Goal: Answer question/provide support: Share content

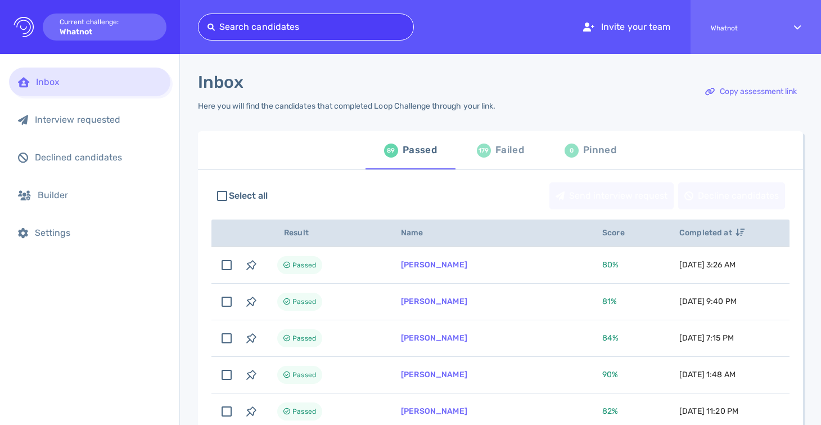
type input "[EMAIL_ADDRESS][DOMAIN_NAME]"
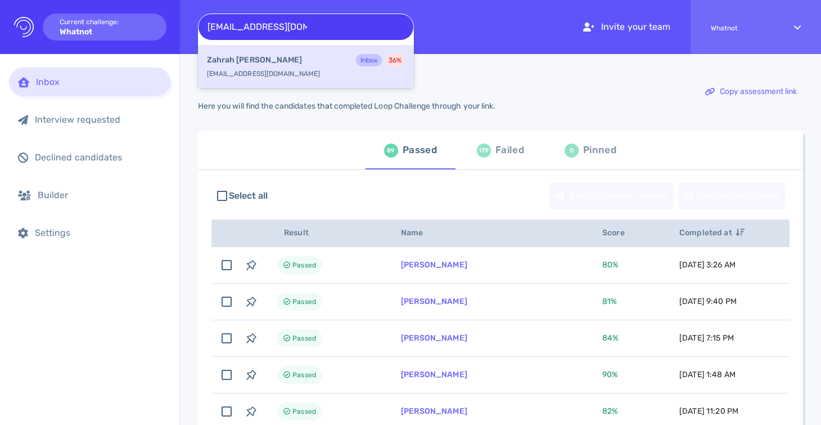
click at [326, 58] on div "Zahrah Ali Inbox 36 %" at bounding box center [306, 61] width 198 height 15
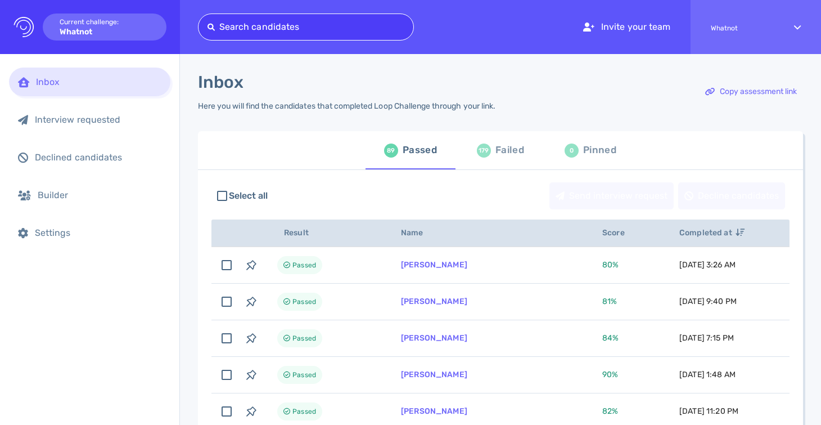
click at [378, 26] on div at bounding box center [305, 27] width 197 height 16
paste input "[PERSON_NAME][EMAIL_ADDRESS][PERSON_NAME][DOMAIN_NAME]"
type input "[PERSON_NAME][EMAIL_ADDRESS][PERSON_NAME][DOMAIN_NAME]"
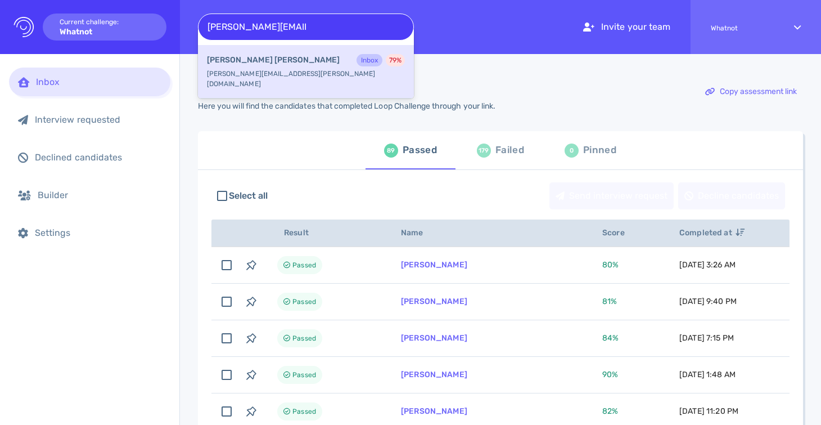
click at [336, 67] on div "Frederico Diehl Inbox 79 %" at bounding box center [306, 61] width 198 height 15
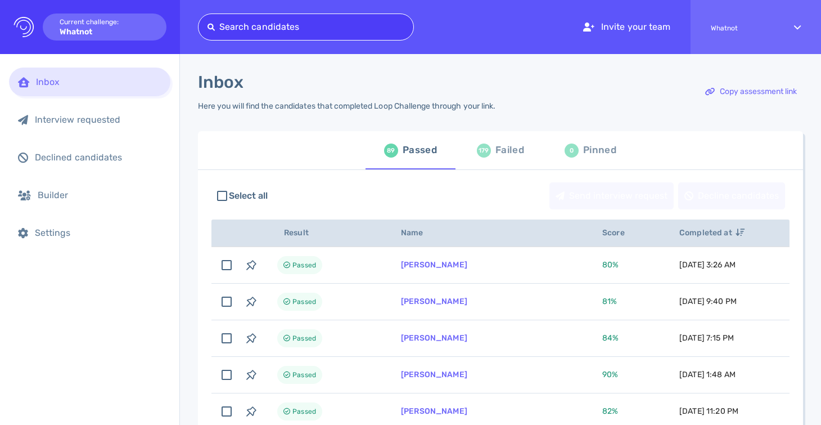
click at [349, 31] on div at bounding box center [305, 27] width 197 height 16
paste input "mateusalmerio@gmail.com"
type input "mateusalmerio@gmail.com"
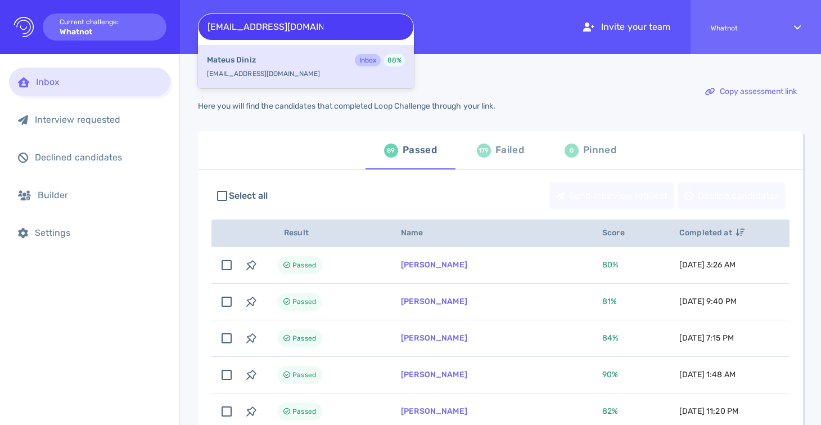
click at [323, 74] on div "Mateus Diniz Inbox 88 % mateusalmerio@gmail.com" at bounding box center [306, 66] width 216 height 43
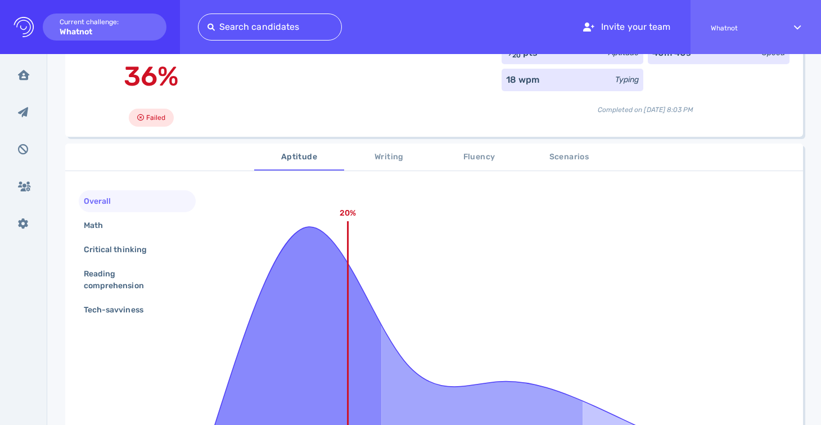
scroll to position [105, 0]
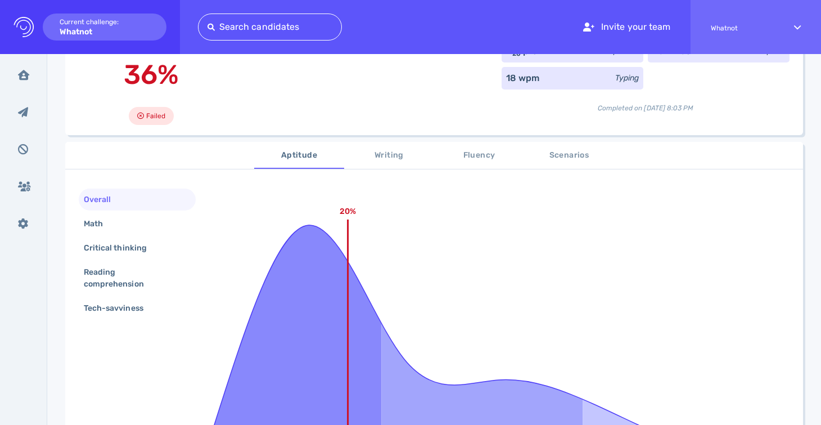
click at [558, 160] on span "Scenarios" at bounding box center [569, 155] width 76 height 14
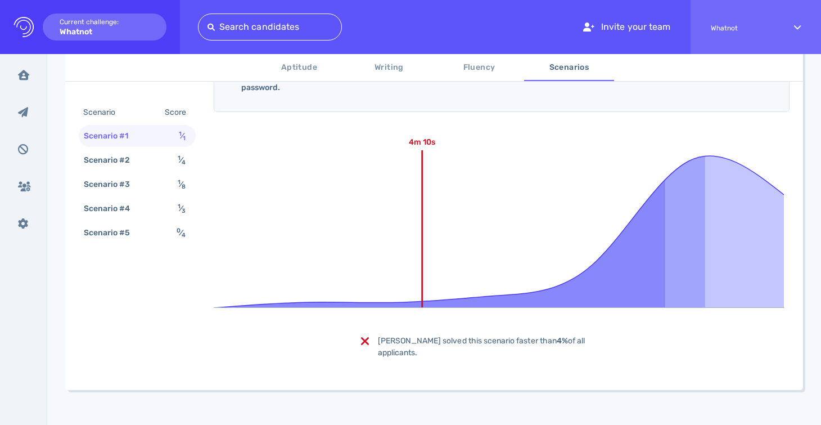
scroll to position [0, 0]
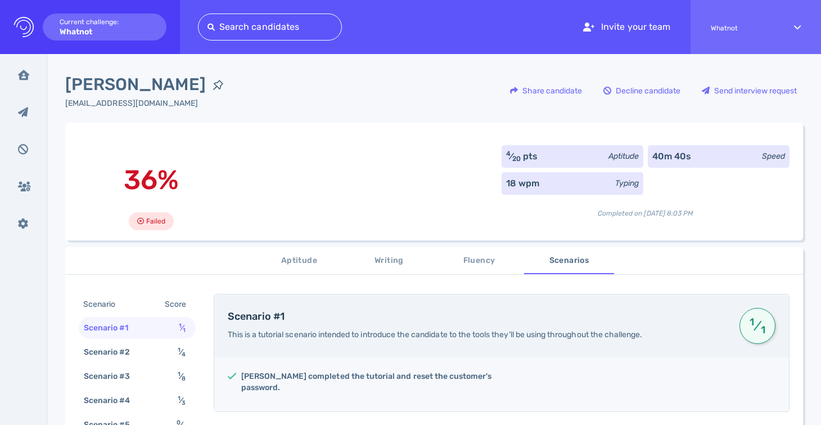
click at [118, 106] on div "[EMAIL_ADDRESS][DOMAIN_NAME]" at bounding box center [147, 103] width 165 height 12
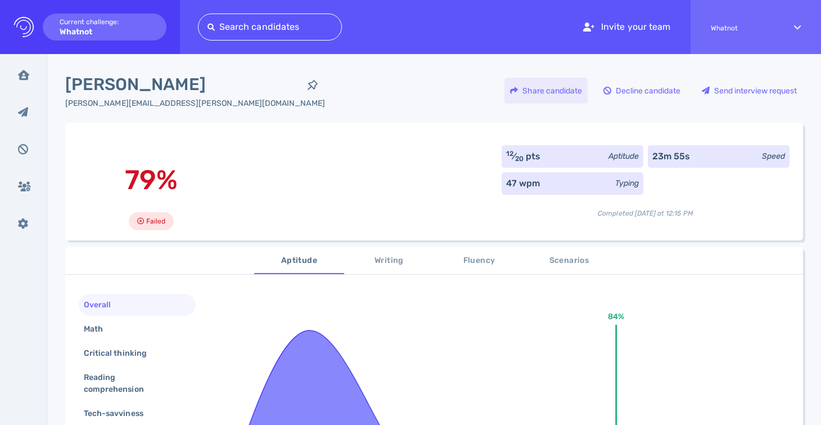
click at [558, 88] on div "Share candidate" at bounding box center [545, 91] width 83 height 26
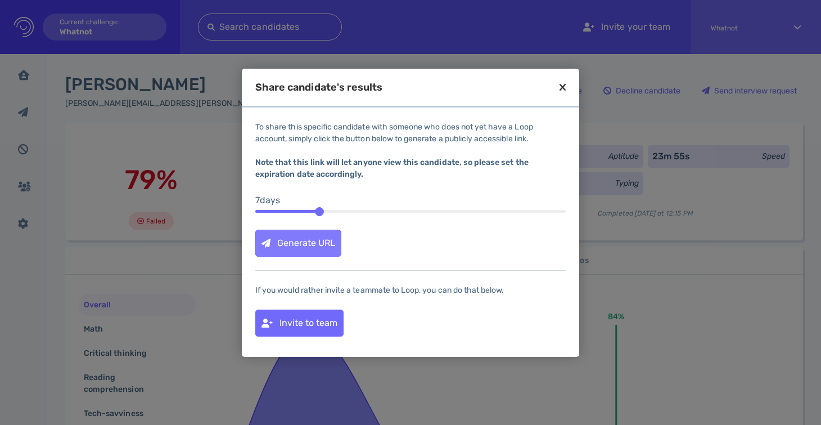
click at [313, 241] on div "Generate URL" at bounding box center [298, 243] width 85 height 26
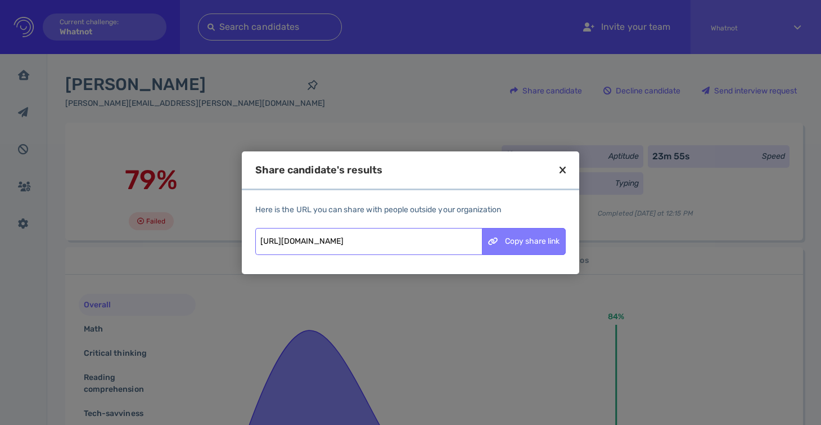
click at [535, 250] on div "Copy share link" at bounding box center [523, 241] width 83 height 26
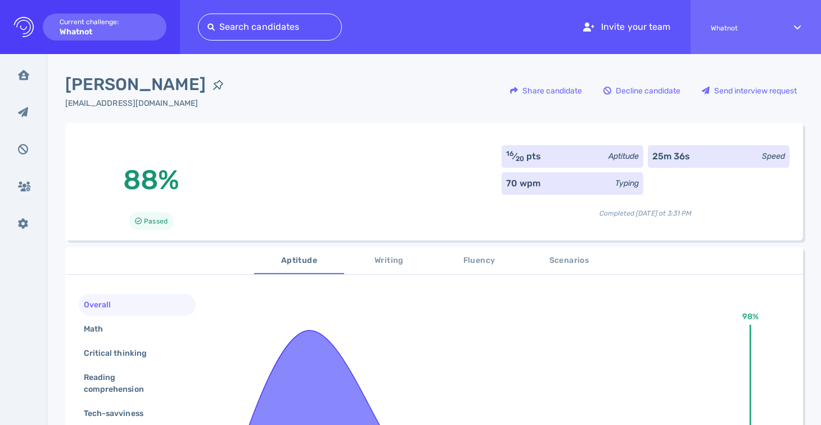
click at [86, 102] on div "mateusalmerio@gmail.com" at bounding box center [147, 103] width 165 height 12
